Goal: Task Accomplishment & Management: Manage account settings

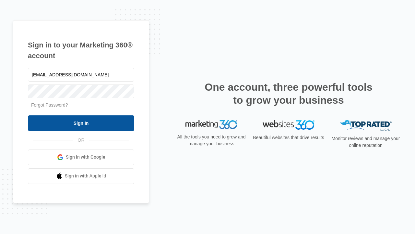
click at [81, 123] on input "Sign In" at bounding box center [81, 123] width 106 height 16
